Goal: Task Accomplishment & Management: Manage account settings

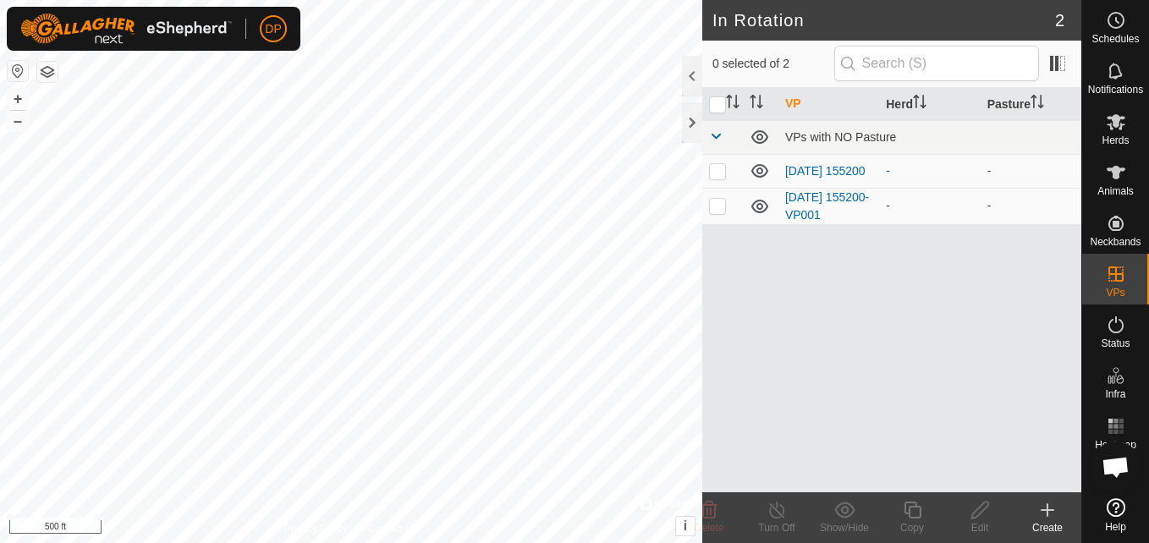
scroll to position [961, 0]
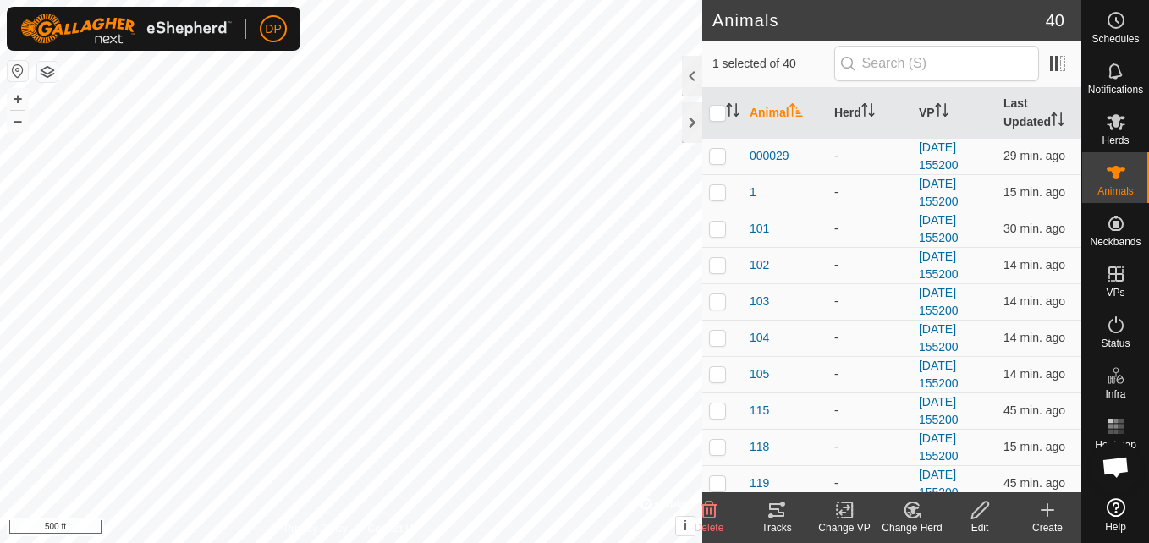
click at [774, 506] on icon at bounding box center [777, 510] width 20 height 20
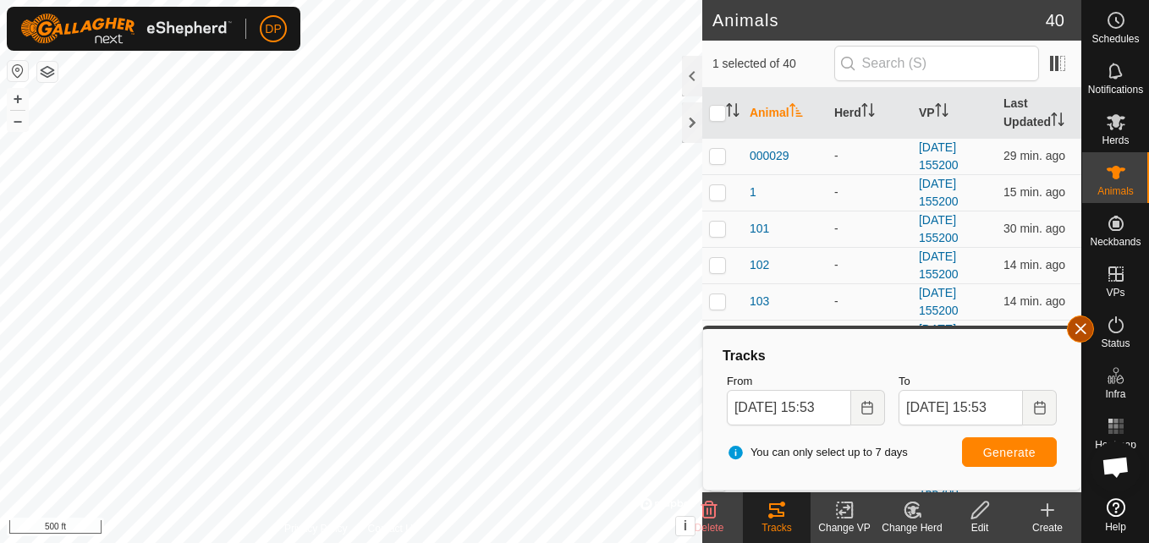
click at [1078, 331] on button "button" at bounding box center [1080, 329] width 27 height 27
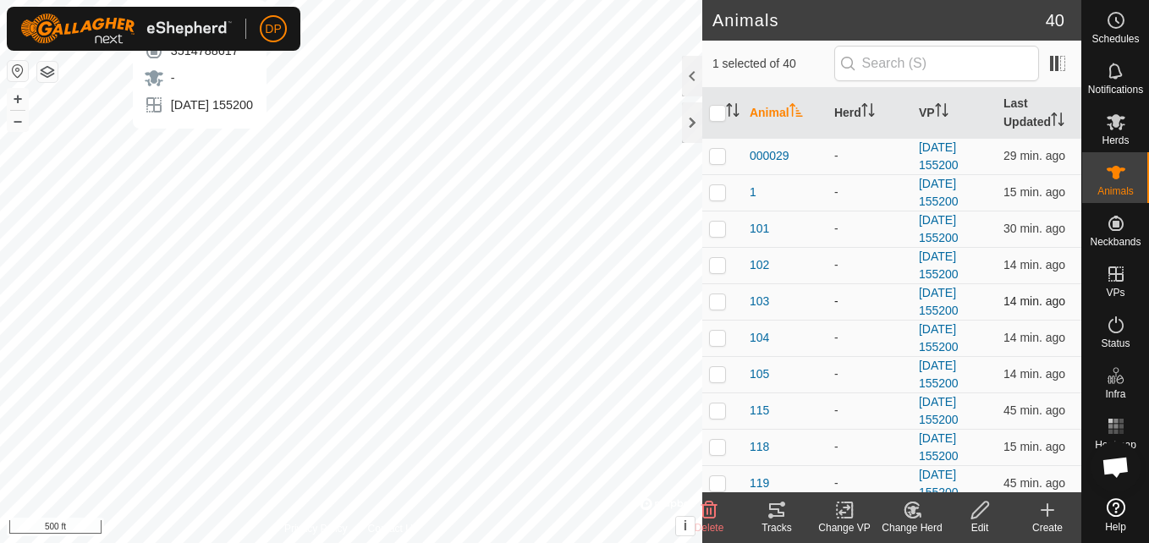
checkbox input "false"
click at [778, 508] on icon at bounding box center [777, 510] width 20 height 20
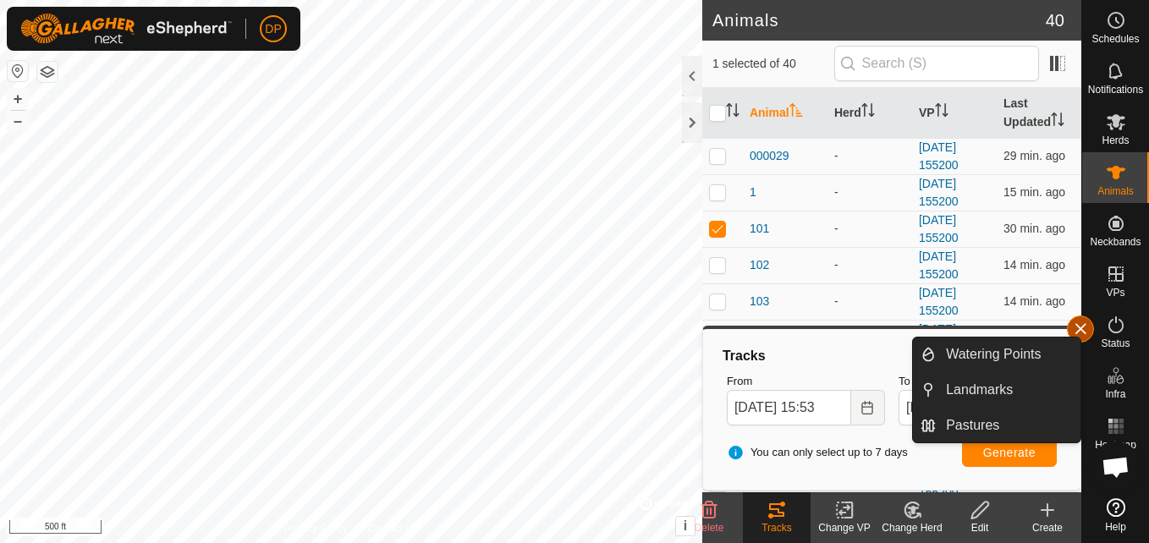
click at [1083, 330] on button "button" at bounding box center [1080, 329] width 27 height 27
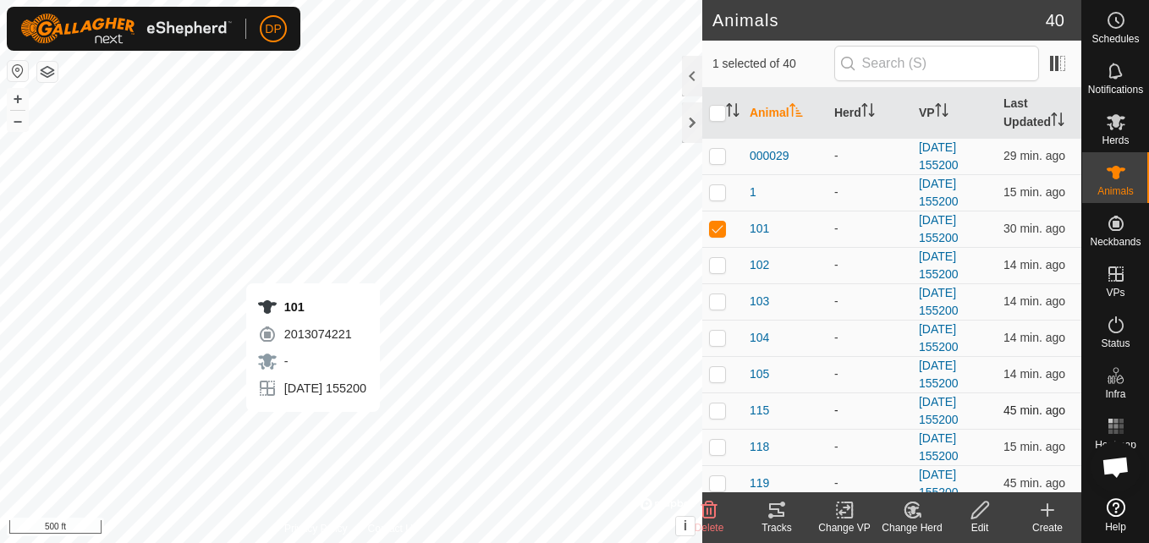
checkbox input "false"
